Goal: Go to known website: Go to known website

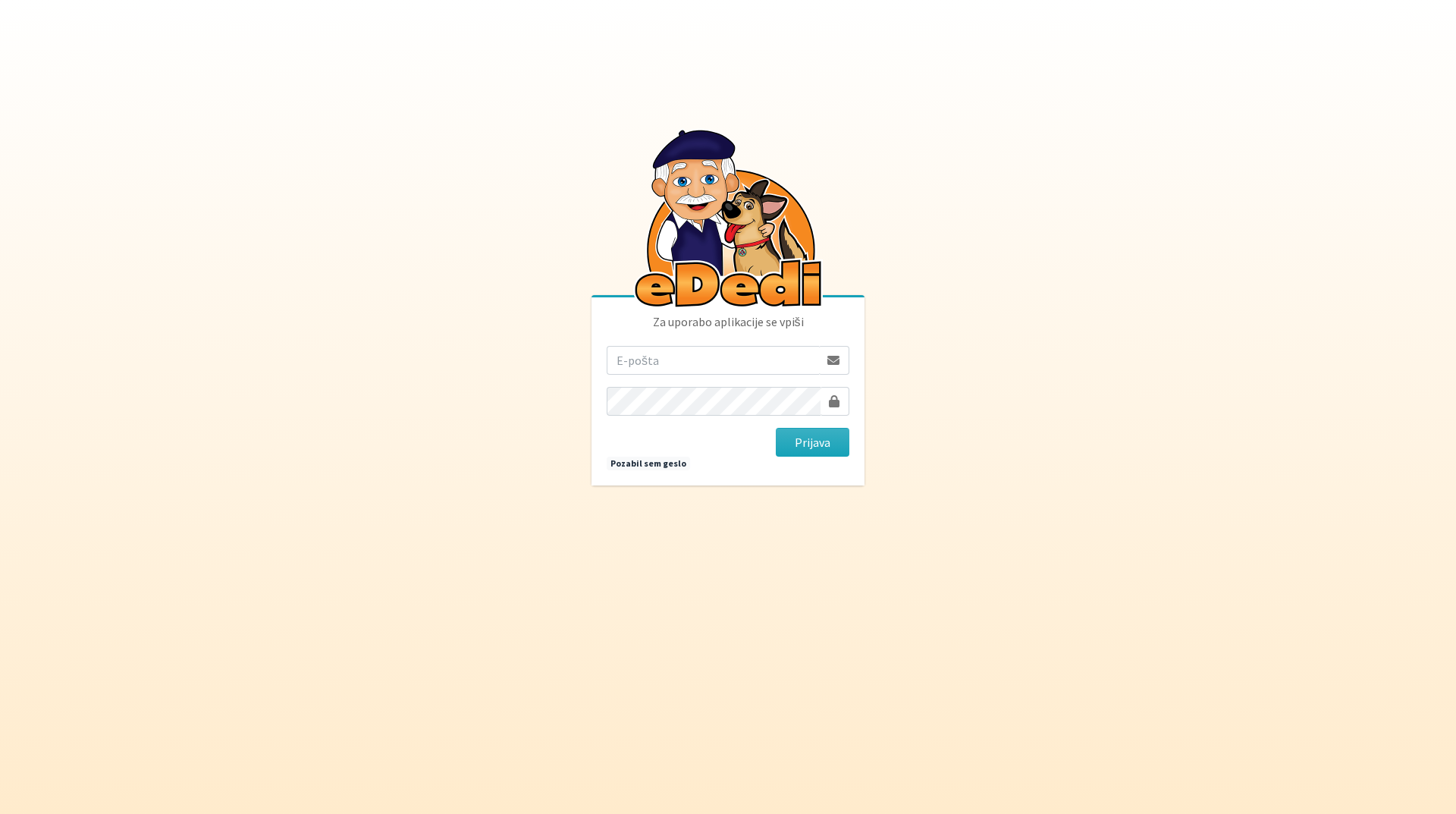
click at [677, 362] on input "email" at bounding box center [713, 360] width 212 height 29
type input "[EMAIL_ADDRESS][DOMAIN_NAME]"
click at [821, 441] on button "Prijava" at bounding box center [812, 442] width 73 height 29
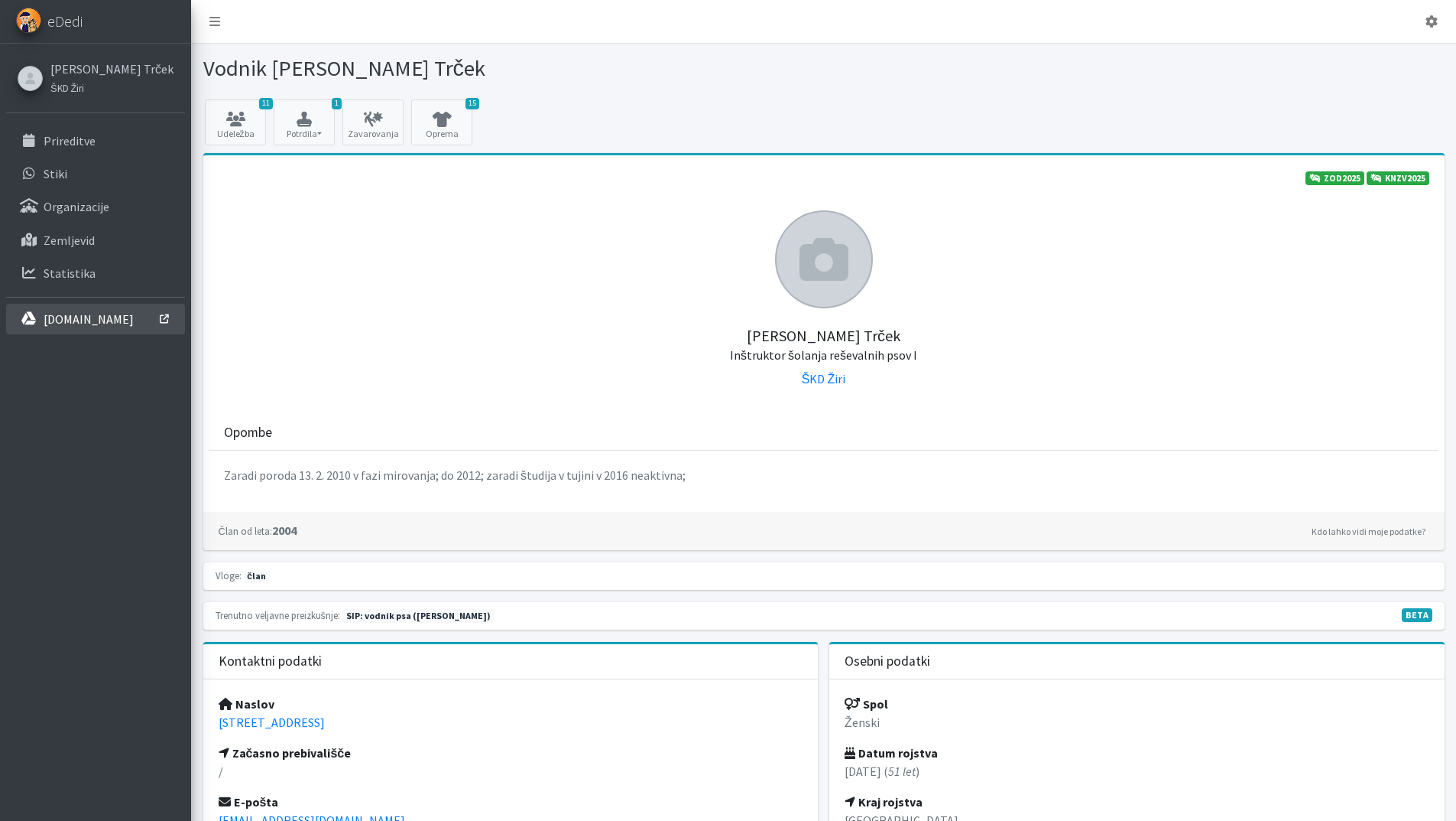
click at [91, 325] on p "interno.erps.si" at bounding box center [89, 318] width 90 height 16
